Goal: Check status: Check status

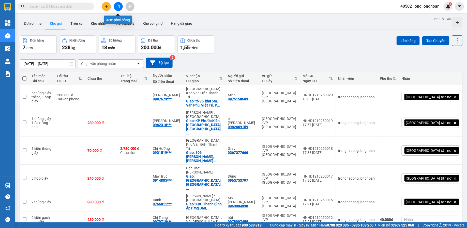
click at [117, 8] on button at bounding box center [118, 6] width 9 height 9
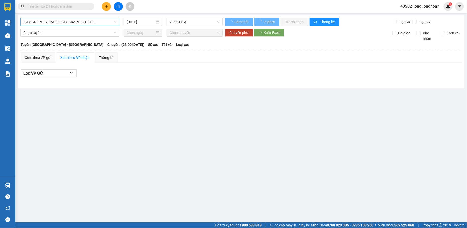
click at [78, 24] on span "[GEOGRAPHIC_DATA] - [GEOGRAPHIC_DATA]" at bounding box center [69, 22] width 93 height 8
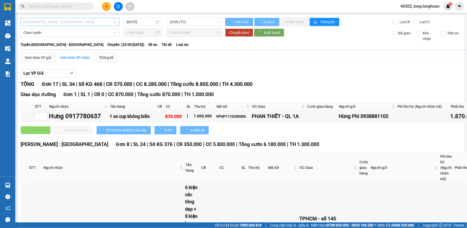
click at [78, 24] on span "[GEOGRAPHIC_DATA] - [GEOGRAPHIC_DATA]" at bounding box center [69, 22] width 93 height 8
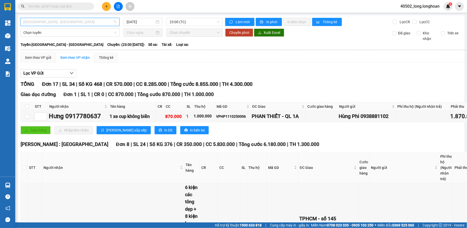
click at [76, 24] on span "[GEOGRAPHIC_DATA] - [GEOGRAPHIC_DATA]" at bounding box center [69, 22] width 93 height 8
click at [133, 59] on div "Xem theo VP gửi Xem theo VP nhận Thống kê" at bounding box center [267, 57] width 492 height 10
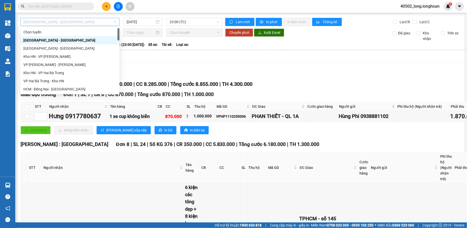
click at [91, 25] on span "[GEOGRAPHIC_DATA] - [GEOGRAPHIC_DATA]" at bounding box center [69, 22] width 93 height 8
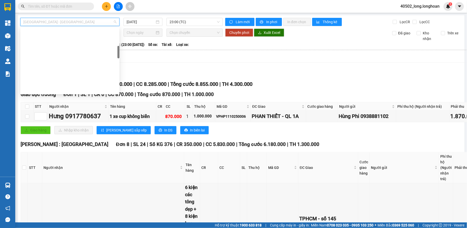
scroll to position [358, 0]
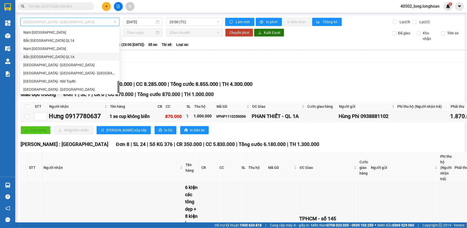
click at [64, 59] on div "Bắc [GEOGRAPHIC_DATA] QL1A" at bounding box center [69, 57] width 99 height 8
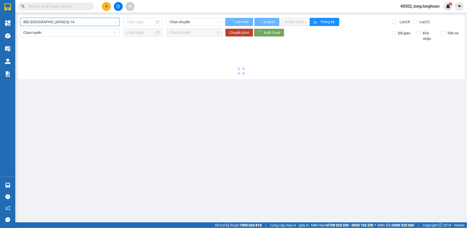
type input "[DATE]"
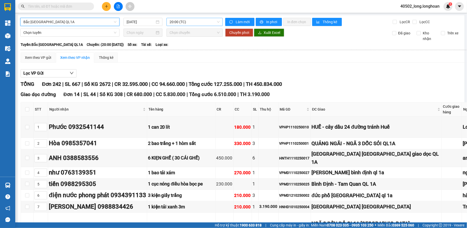
click at [193, 24] on span "20:00 (TC)" at bounding box center [195, 22] width 50 height 8
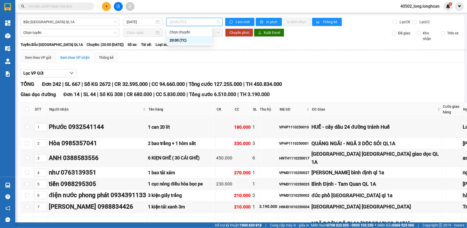
click at [200, 58] on div "Xem theo VP gửi Xem theo VP nhận Thống kê" at bounding box center [321, 57] width 601 height 10
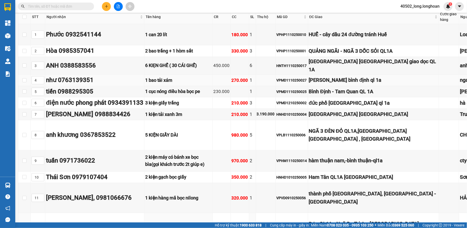
scroll to position [0, 3]
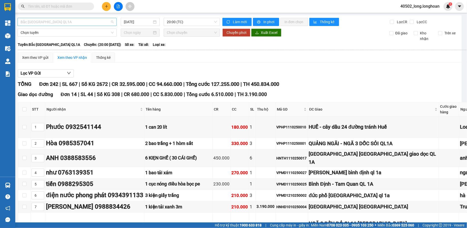
click at [101, 23] on span "Bắc [GEOGRAPHIC_DATA] QL1A" at bounding box center [67, 22] width 93 height 8
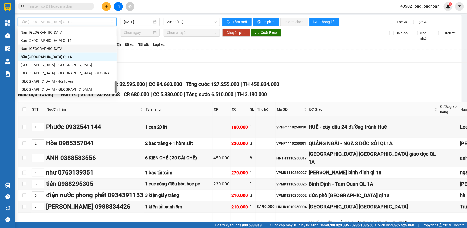
click at [76, 46] on div "Nam [GEOGRAPHIC_DATA]" at bounding box center [67, 49] width 93 height 6
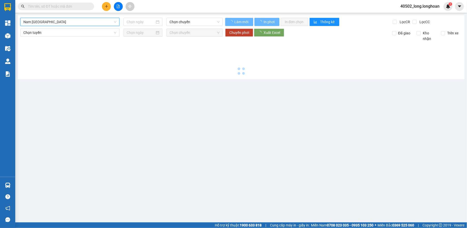
scroll to position [0, 0]
type input "[DATE]"
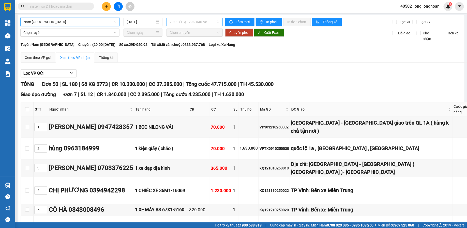
click at [209, 25] on span "20:00 (TC) - 29K-040.98" at bounding box center [195, 22] width 50 height 8
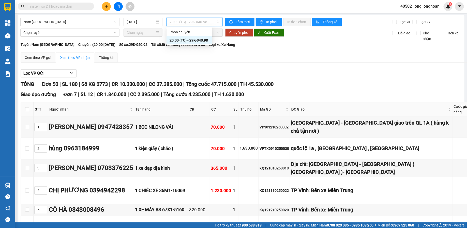
click at [221, 80] on div "TỔNG Đơn 50 | SL 180 | Số KG 2773 | CR 10.330.000 | CC 37.385.000 | Tổng cước 4…" at bounding box center [330, 84] width 619 height 8
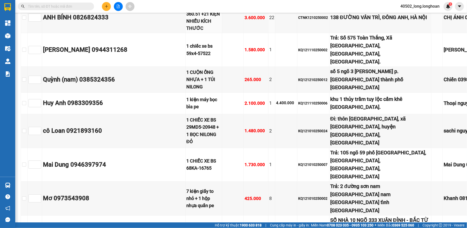
scroll to position [368, 0]
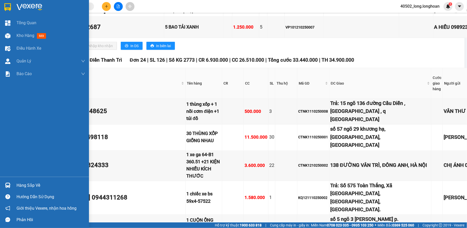
click at [14, 7] on div at bounding box center [44, 8] width 89 height 17
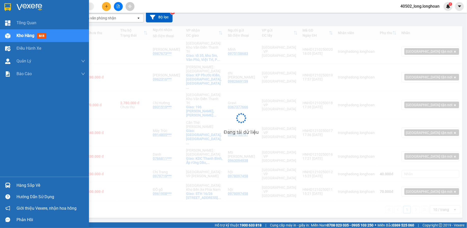
scroll to position [23, 0]
